Goal: Find specific page/section: Find specific page/section

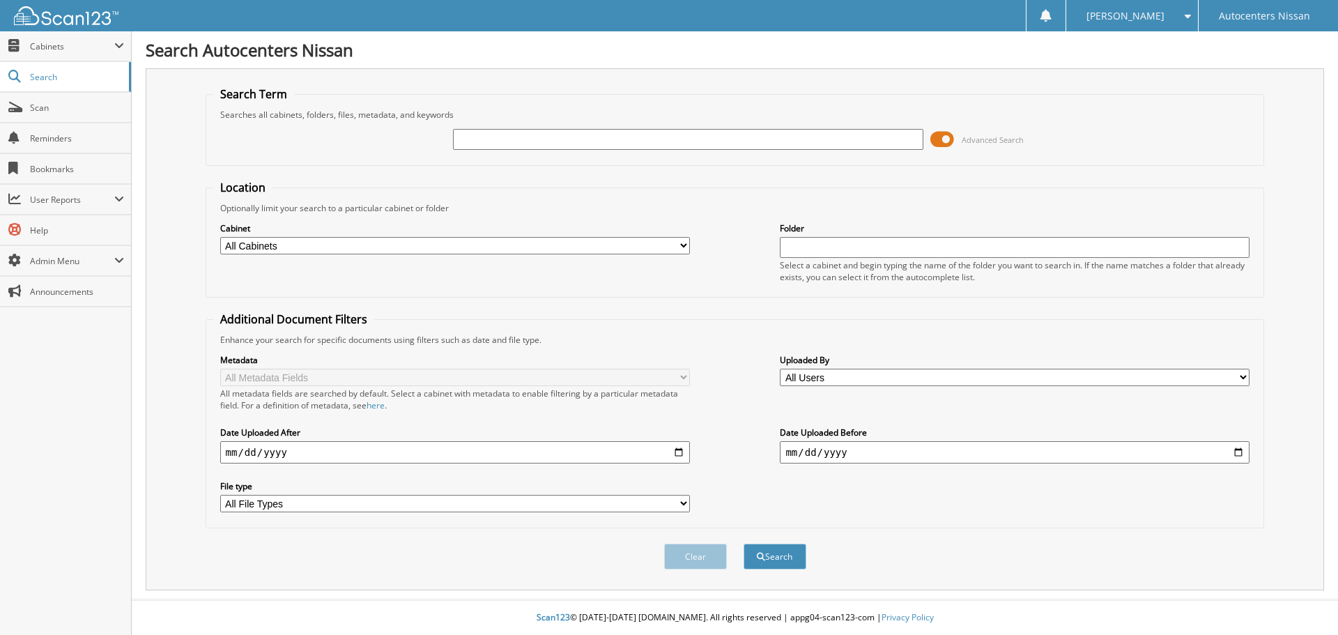
click at [463, 144] on input "text" at bounding box center [688, 139] width 470 height 21
type input "R85009"
click at [744, 544] on button "Search" at bounding box center [775, 557] width 63 height 26
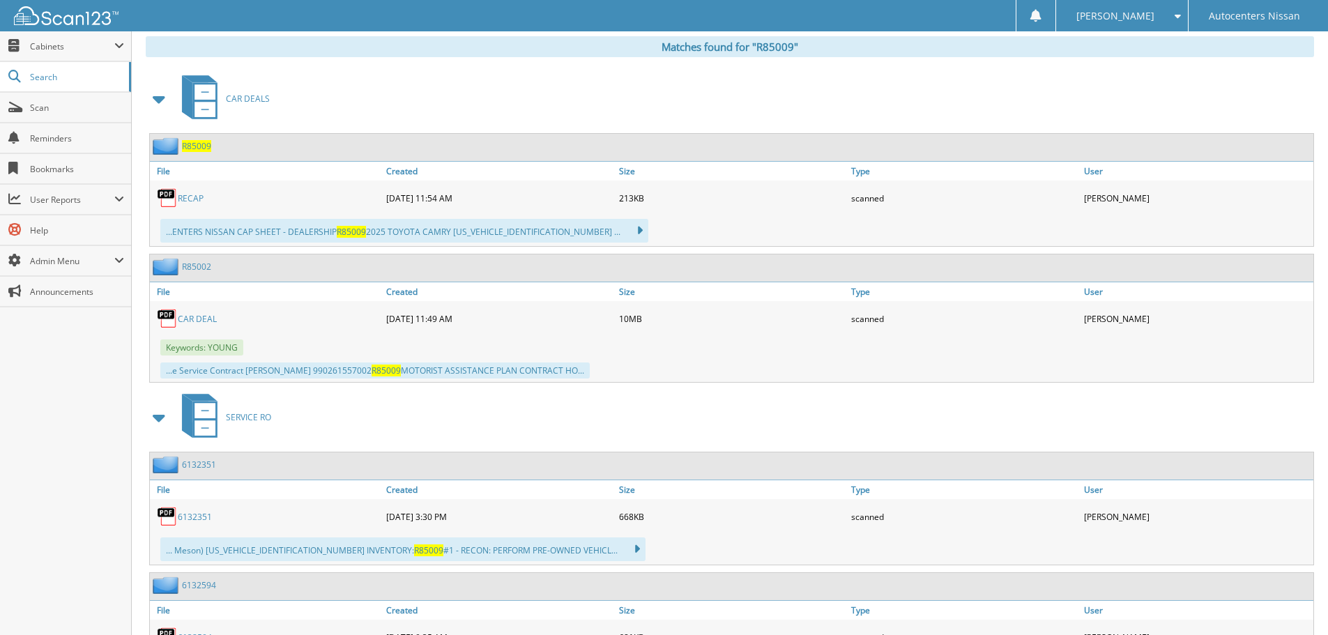
scroll to position [627, 0]
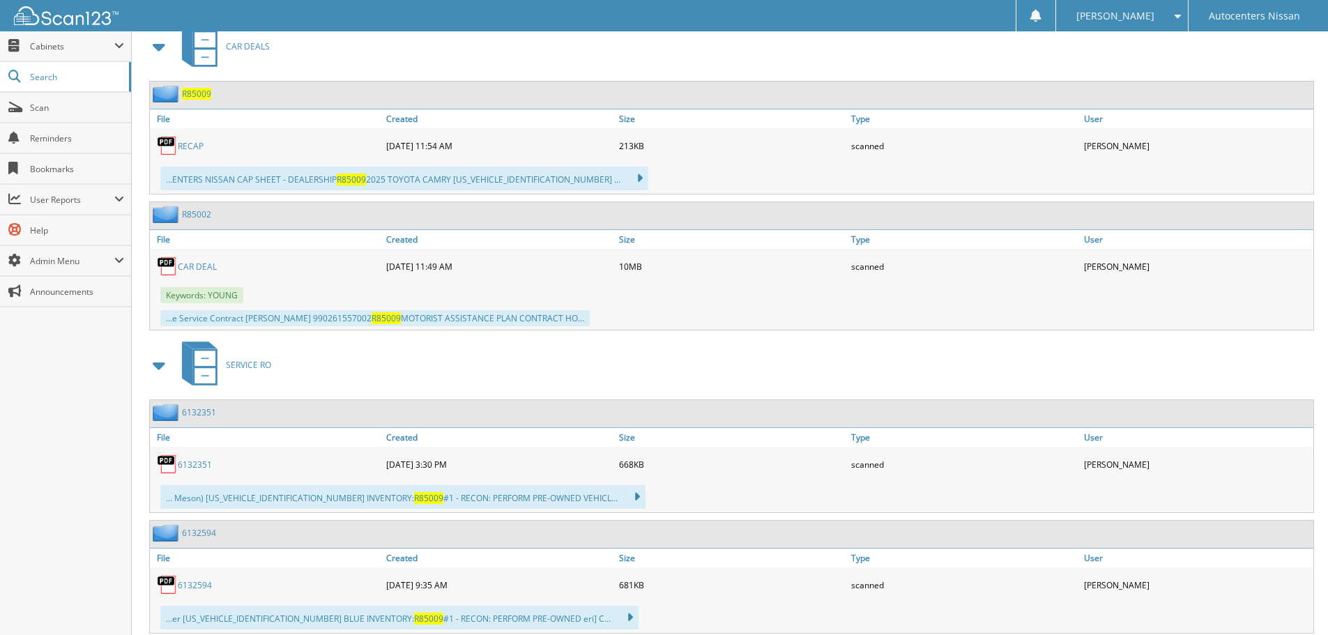
click at [190, 270] on link "CAR DEAL" at bounding box center [197, 267] width 39 height 12
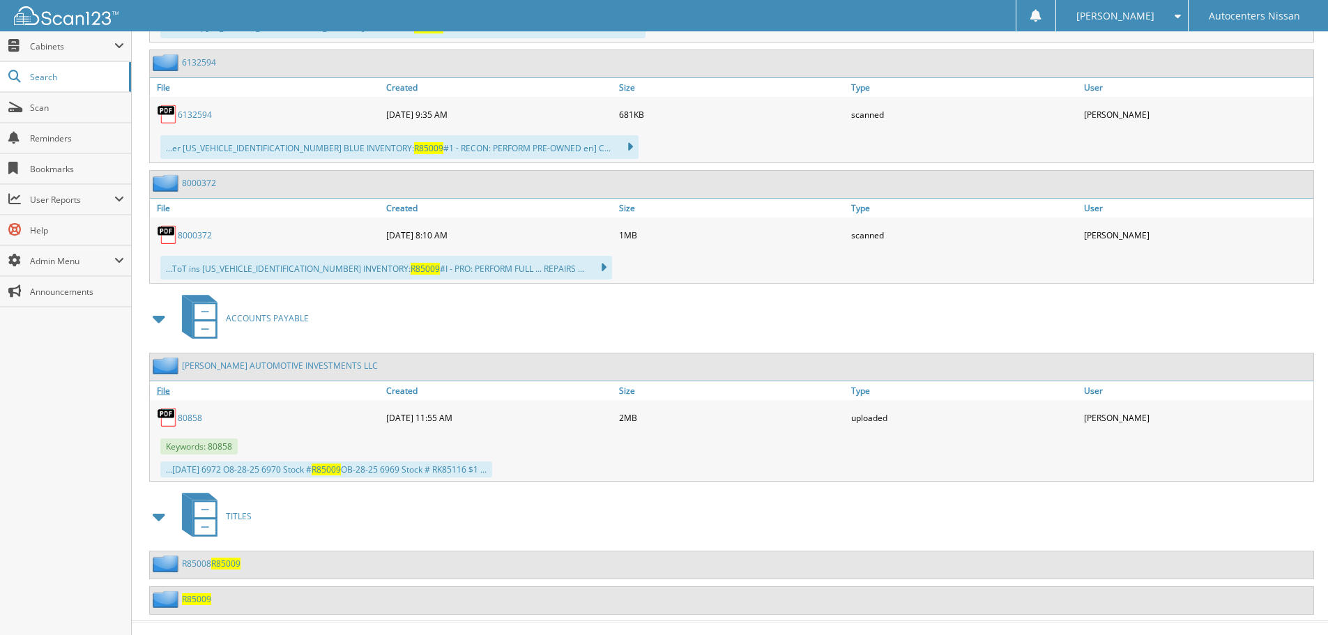
scroll to position [1120, 0]
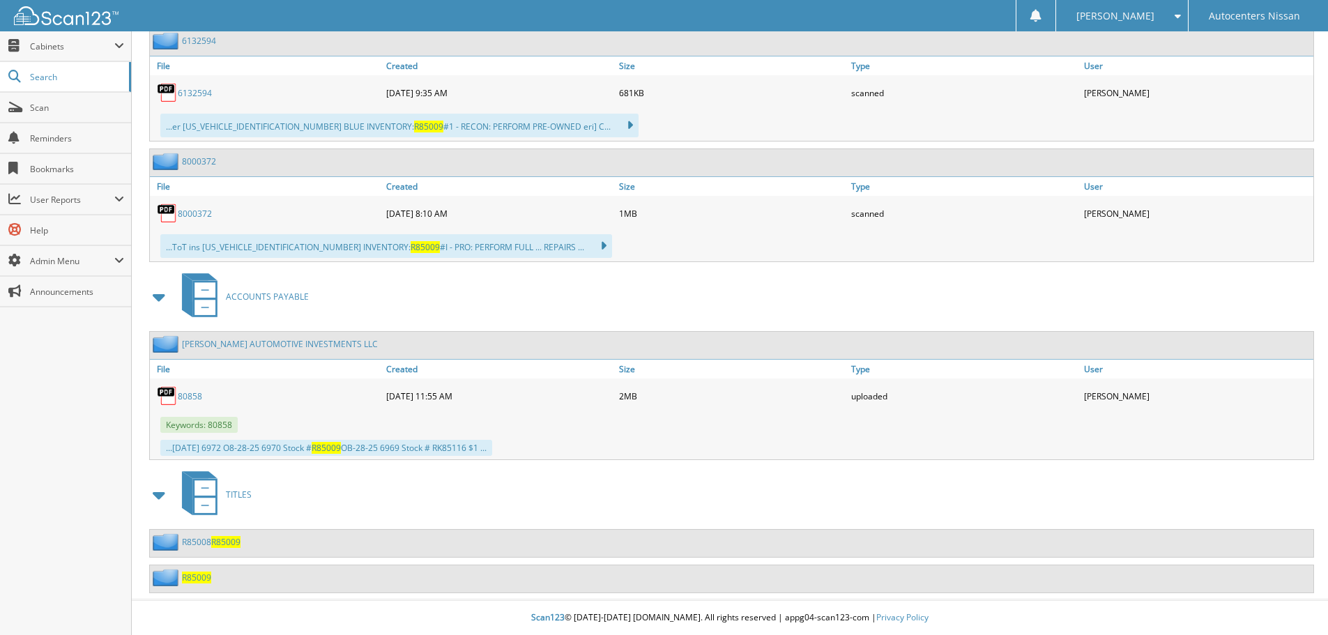
click at [199, 578] on span "R85009" at bounding box center [196, 578] width 29 height 12
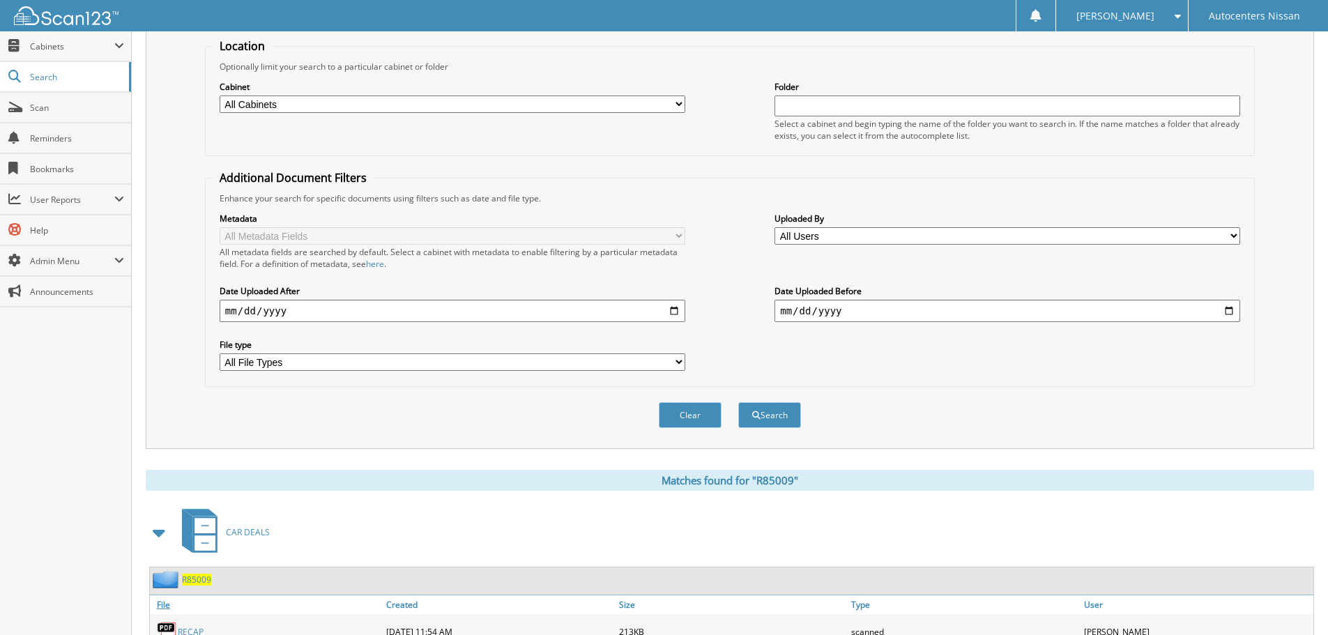
scroll to position [279, 0]
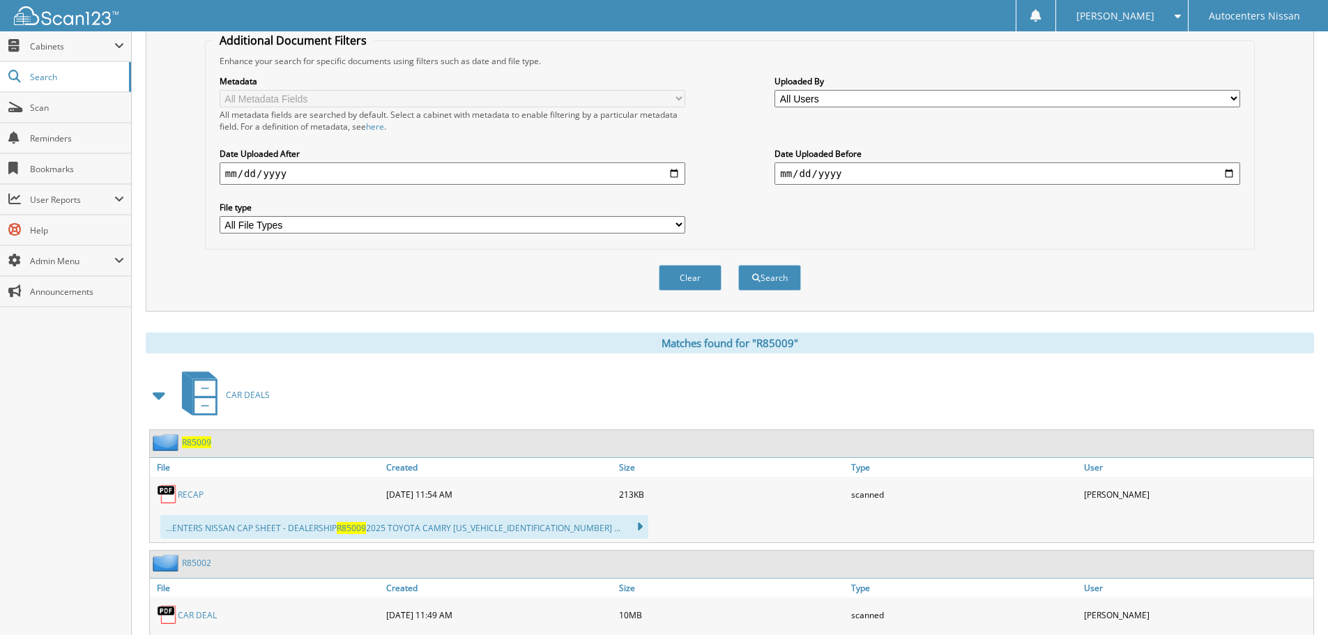
click at [202, 443] on span "R85009" at bounding box center [196, 442] width 29 height 12
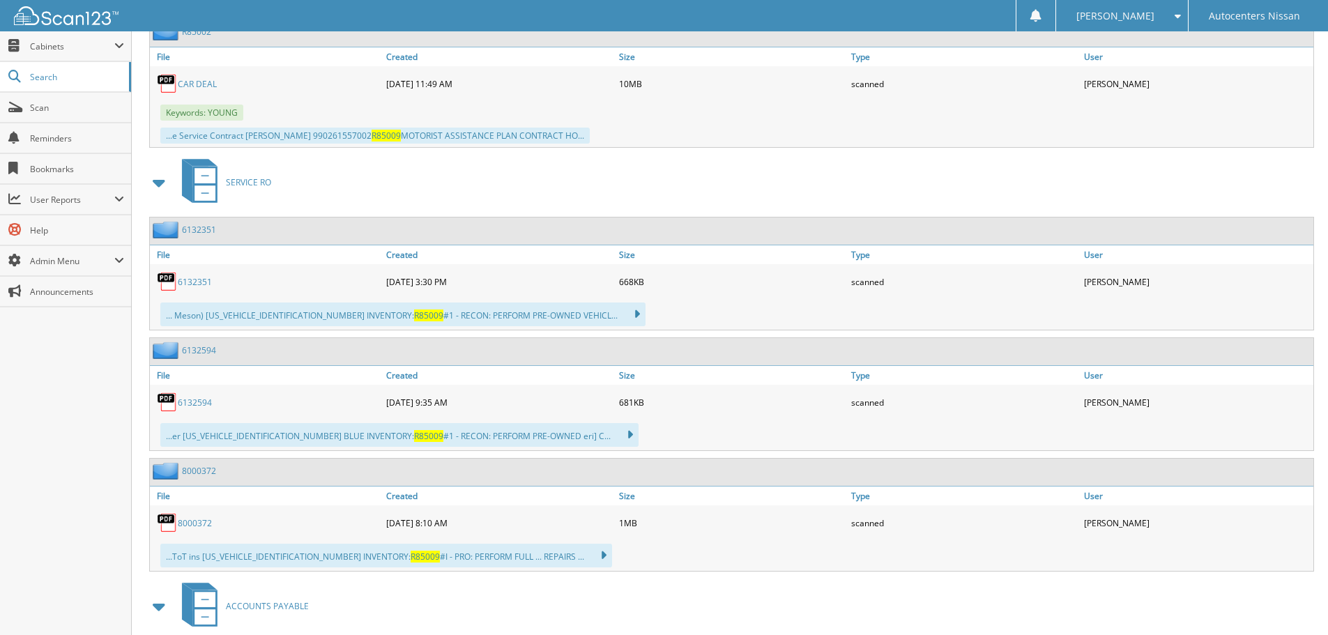
scroll to position [767, 0]
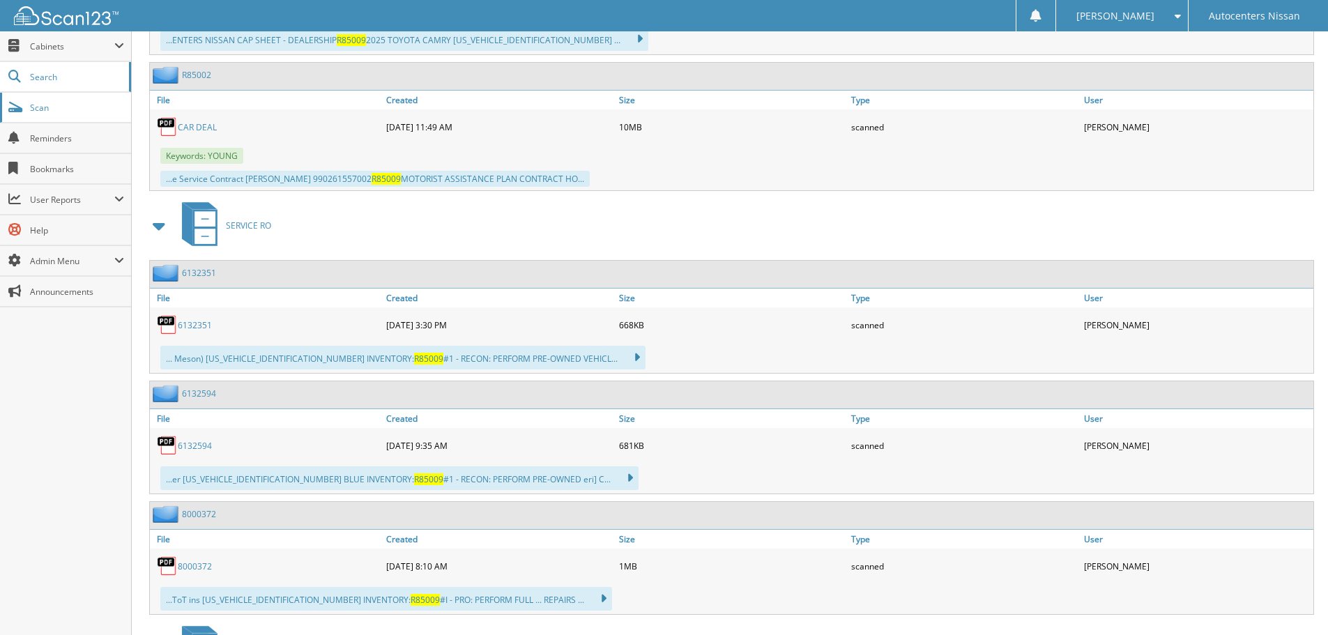
click at [43, 108] on span "Scan" at bounding box center [77, 108] width 94 height 12
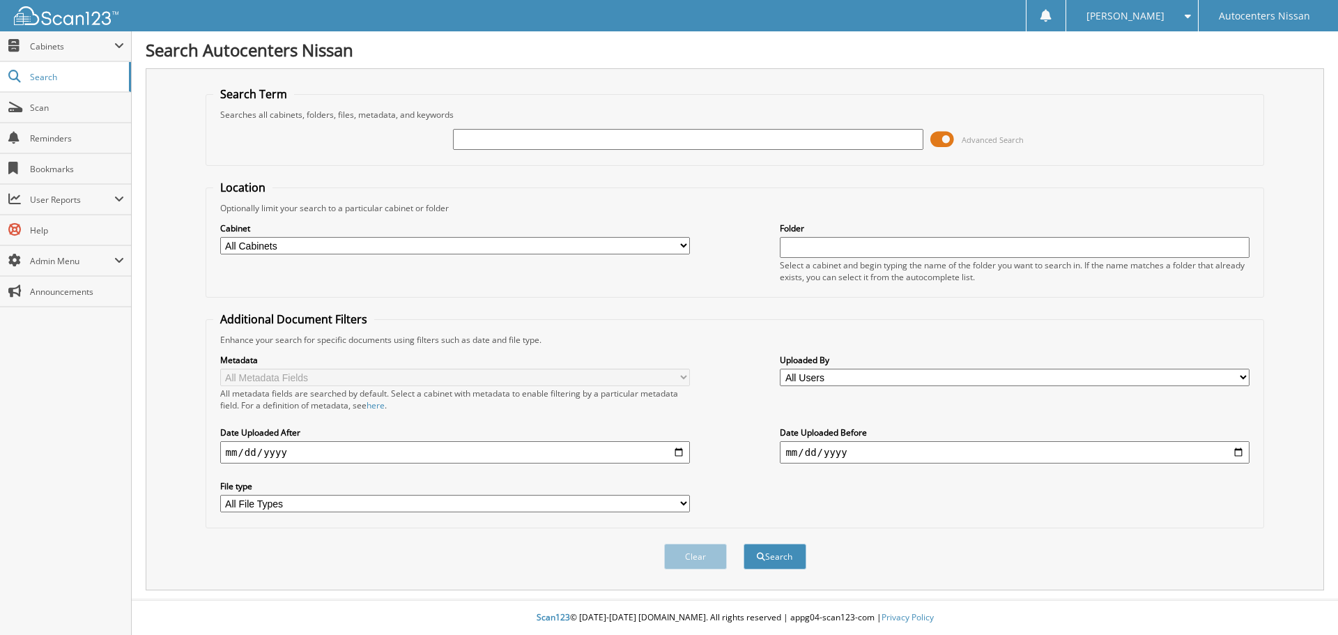
click at [484, 139] on input "text" at bounding box center [688, 139] width 470 height 21
type input "R84765"
click at [744, 544] on button "Search" at bounding box center [775, 557] width 63 height 26
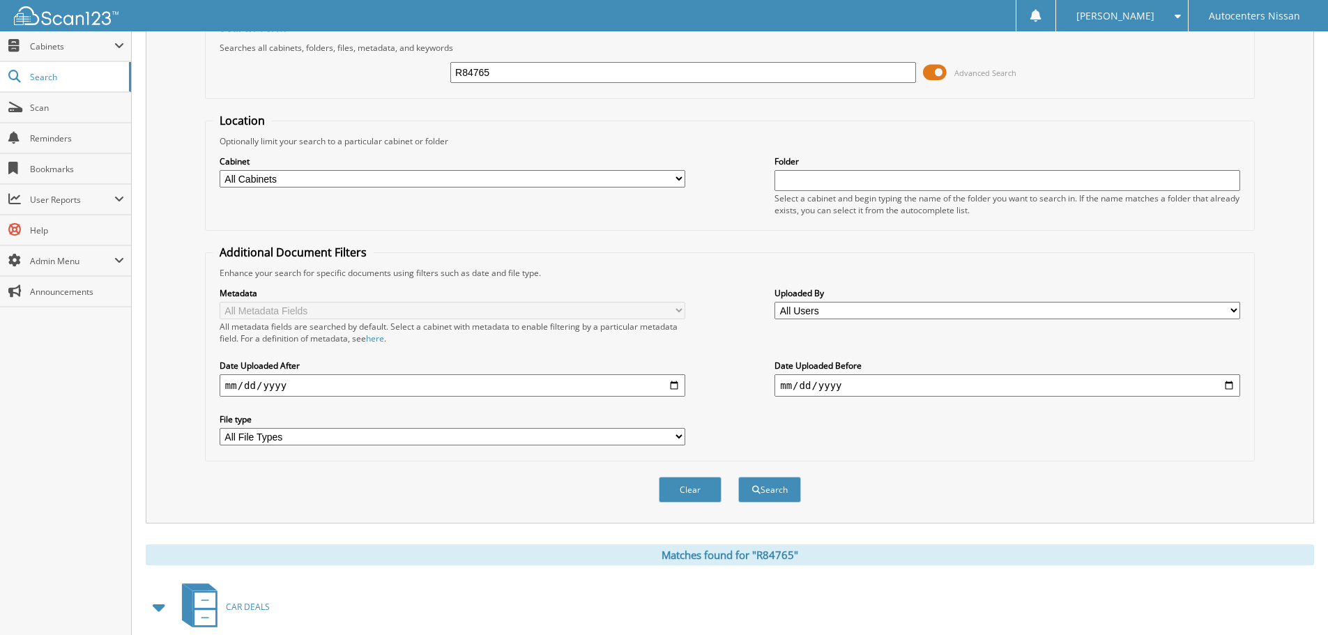
scroll to position [279, 0]
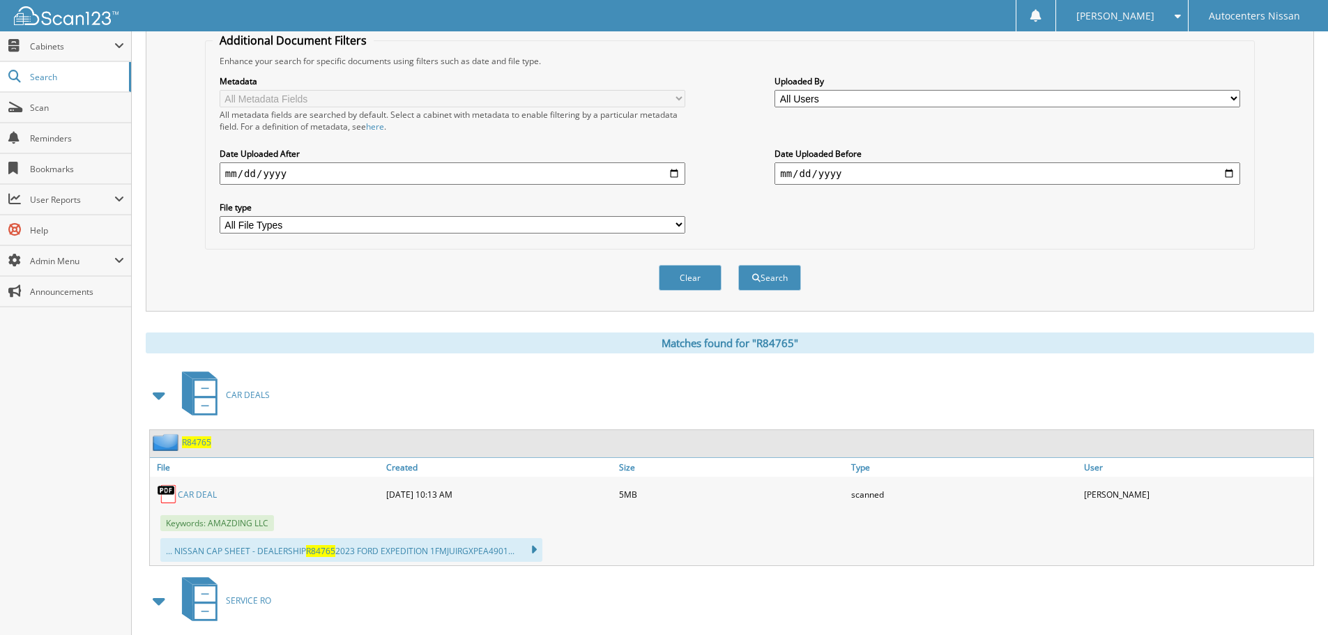
click at [194, 444] on span "R84765" at bounding box center [196, 442] width 29 height 12
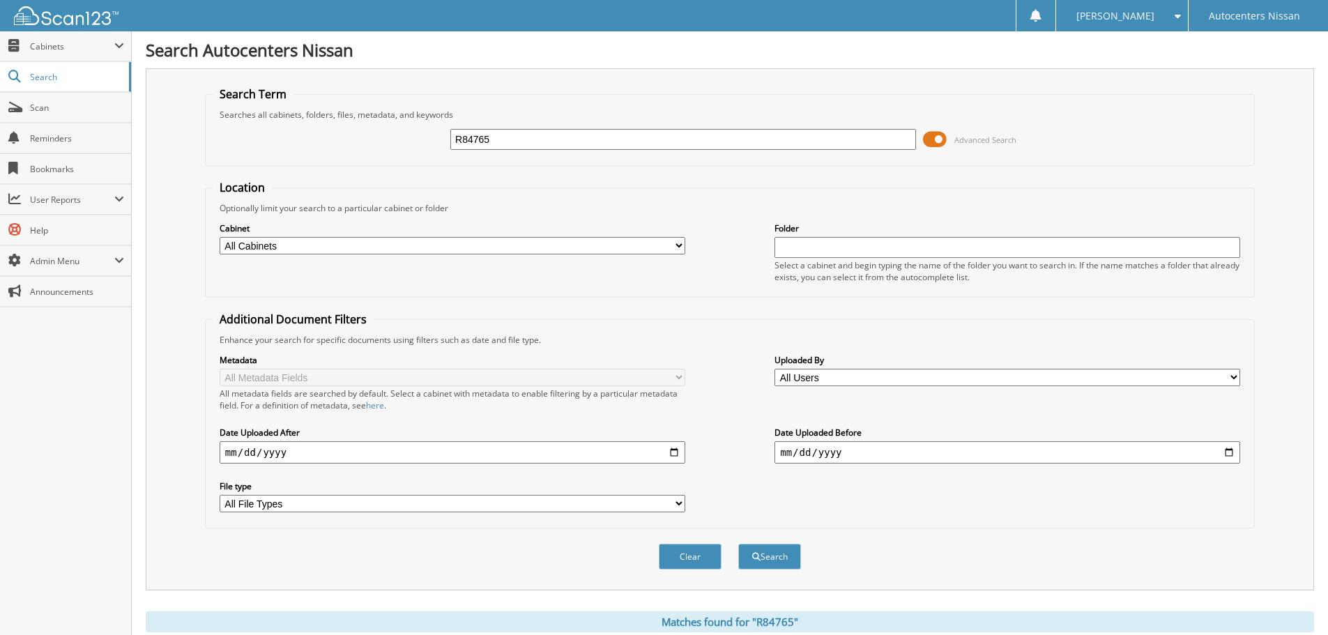
drag, startPoint x: 494, startPoint y: 148, endPoint x: 322, endPoint y: 169, distance: 173.4
click at [322, 169] on form "Search Term Searches all cabinets, folders, files, metadata, and keywords R8476…" at bounding box center [730, 335] width 1050 height 498
type input "R84501"
click at [738, 544] on button "Search" at bounding box center [769, 557] width 63 height 26
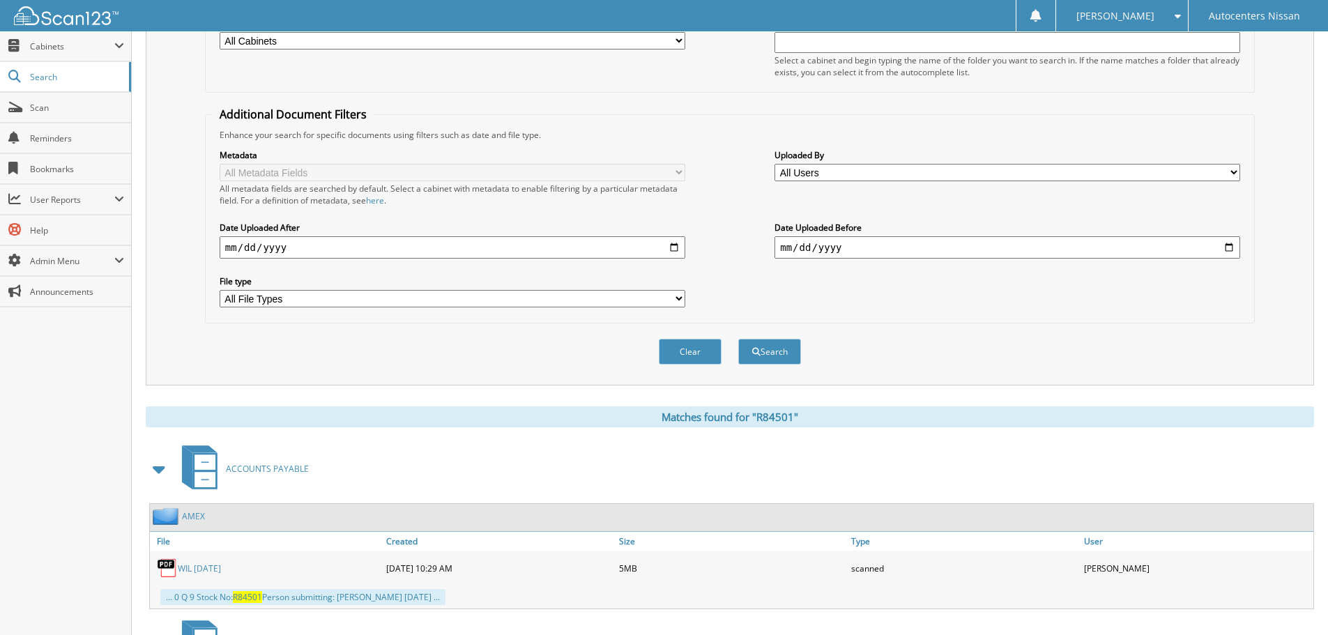
scroll to position [488, 0]
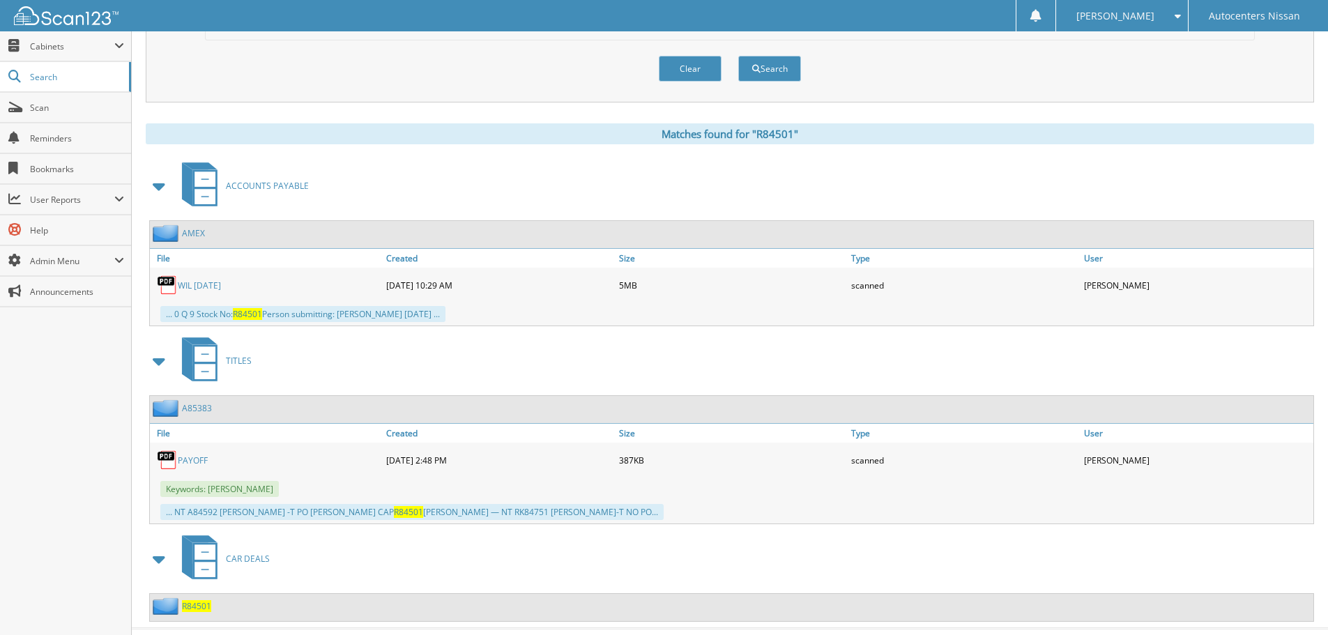
click at [201, 410] on link "A85383" at bounding box center [197, 408] width 30 height 12
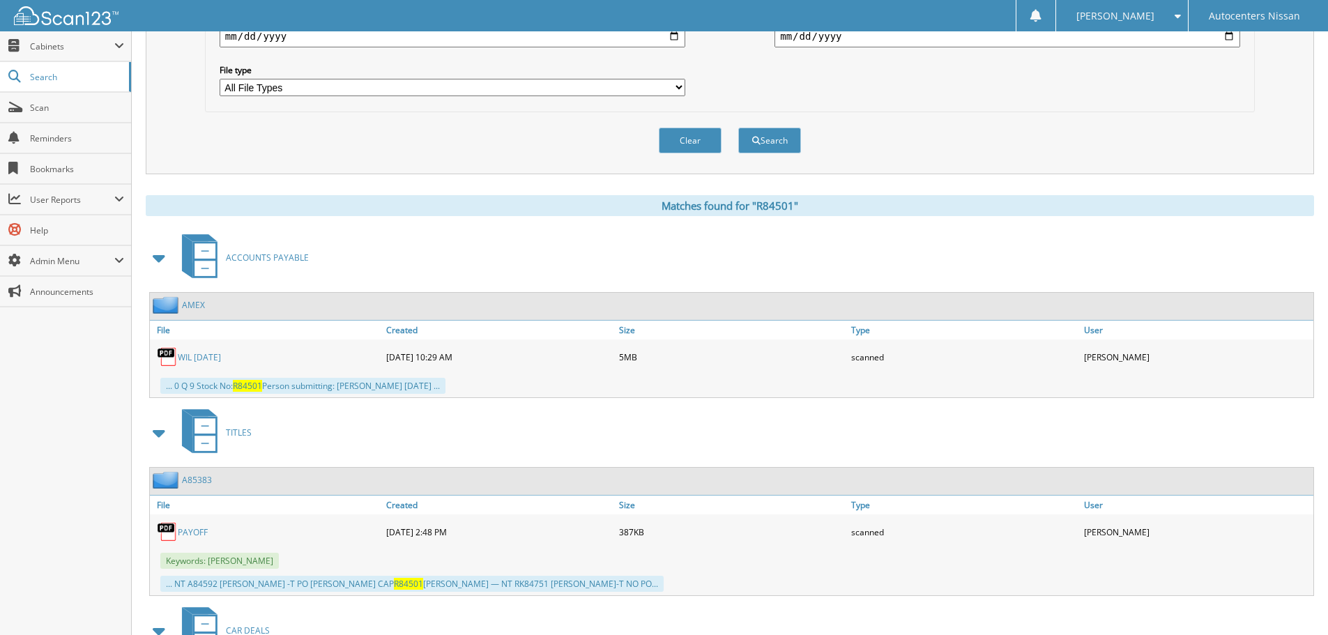
scroll to position [517, 0]
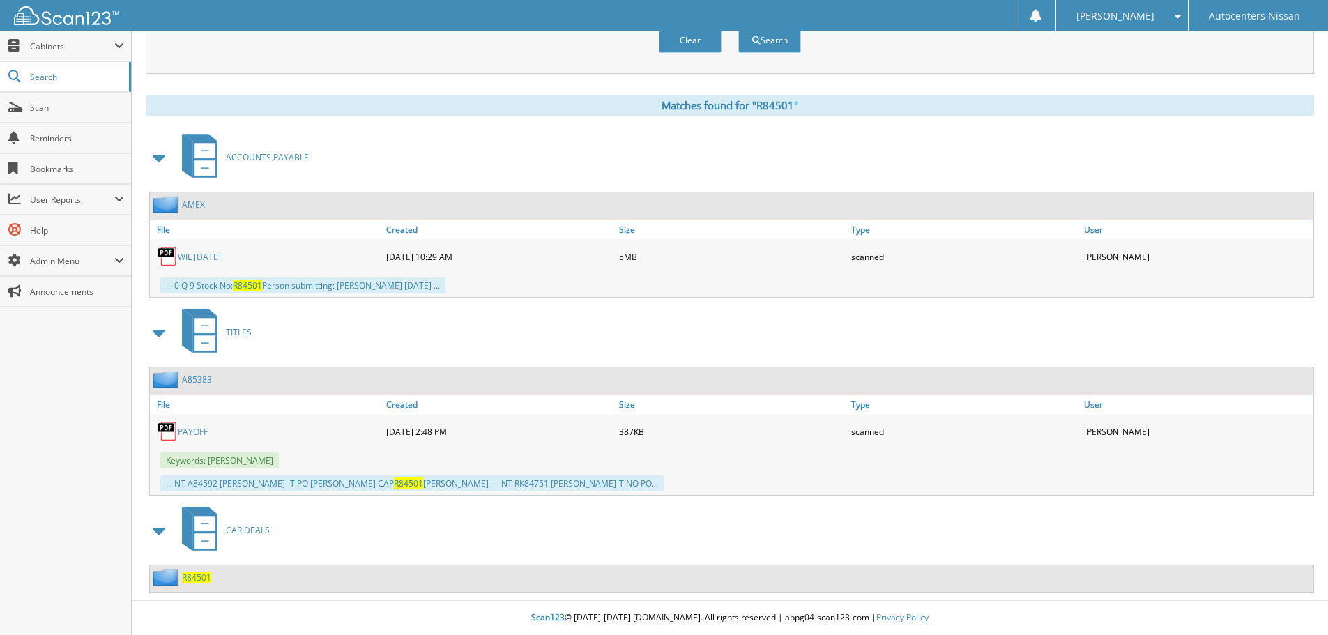
click at [199, 574] on span "R84501" at bounding box center [196, 578] width 29 height 12
